Goal: Task Accomplishment & Management: Manage account settings

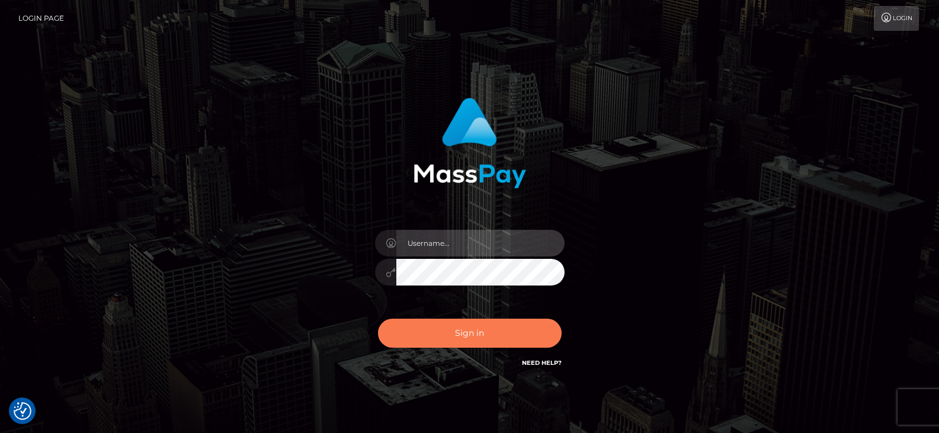
type input "Nocelyn.xcite"
click at [474, 322] on button "Sign in" at bounding box center [470, 333] width 184 height 29
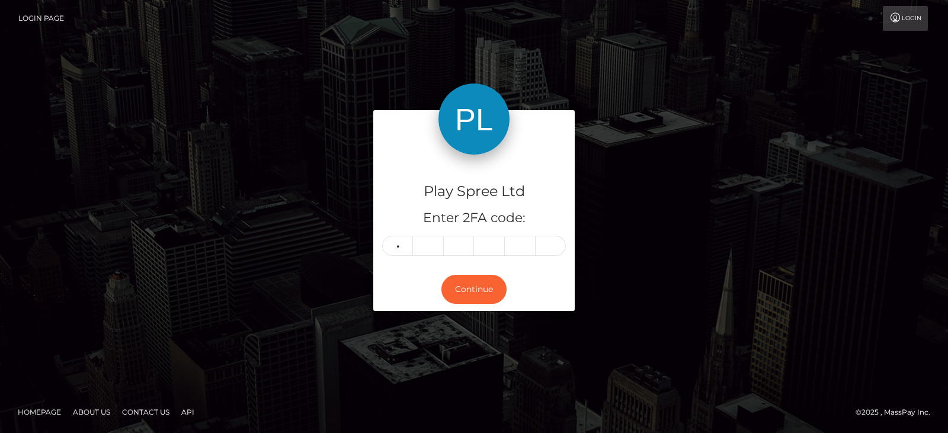
type input "6"
type input "3"
type input "7"
type input "9"
type input "5"
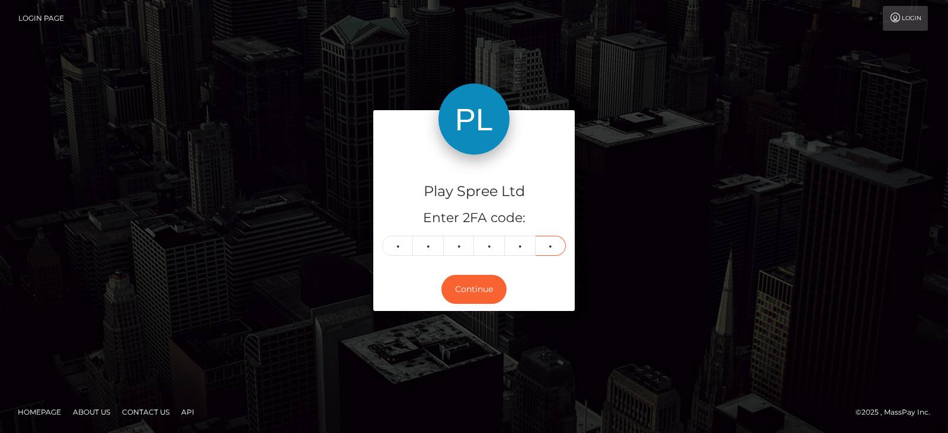
type input "4"
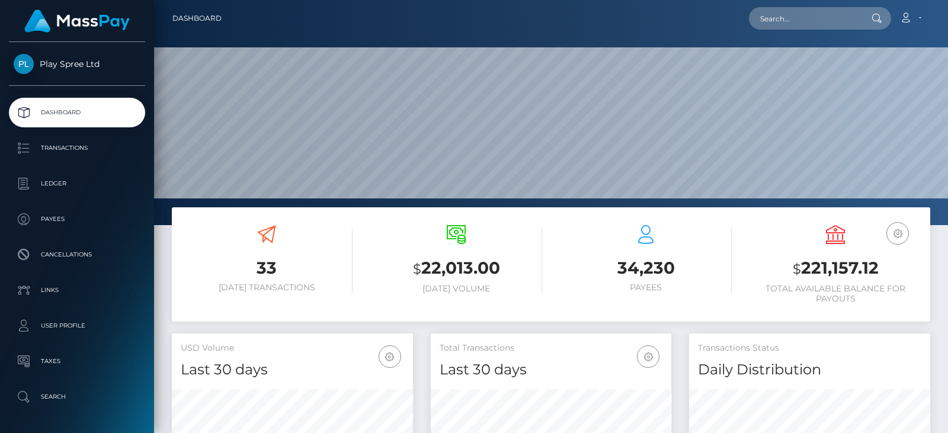
scroll to position [210, 240]
click at [823, 280] on h3 "$ 221,157.12" at bounding box center [835, 268] width 172 height 24
click at [822, 264] on h3 "$ 221,157.12" at bounding box center [835, 268] width 172 height 24
copy h3 "221,157.12"
